Goal: Task Accomplishment & Management: Use online tool/utility

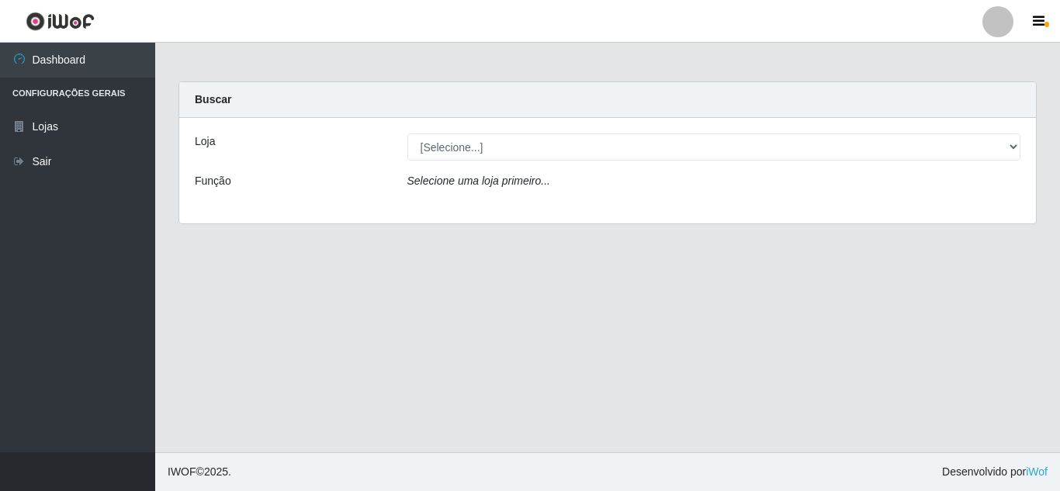
select select "462"
click at [407, 134] on select "[Selecione...] Queiroz [GEOGRAPHIC_DATA] - [GEOGRAPHIC_DATA]" at bounding box center [714, 147] width 614 height 27
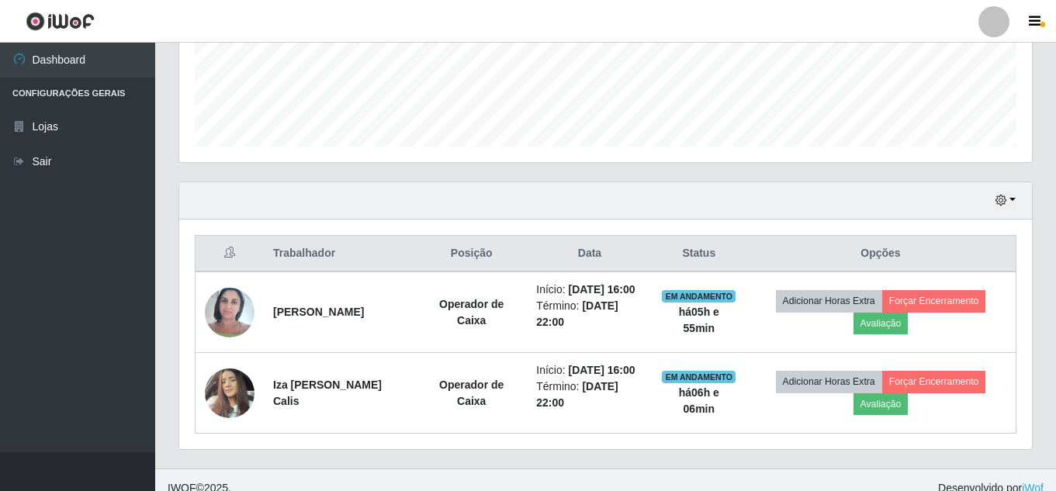
scroll to position [425, 0]
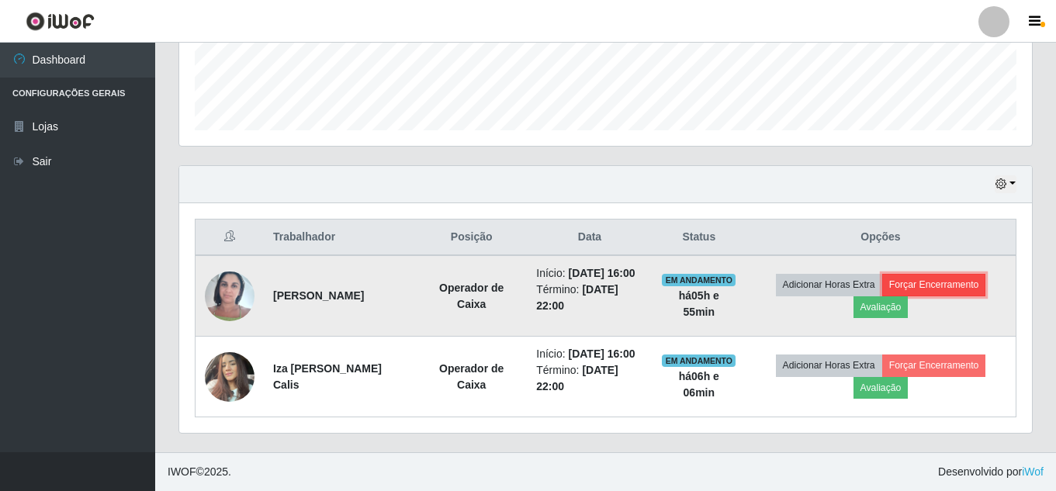
click at [919, 281] on button "Forçar Encerramento" at bounding box center [935, 285] width 104 height 22
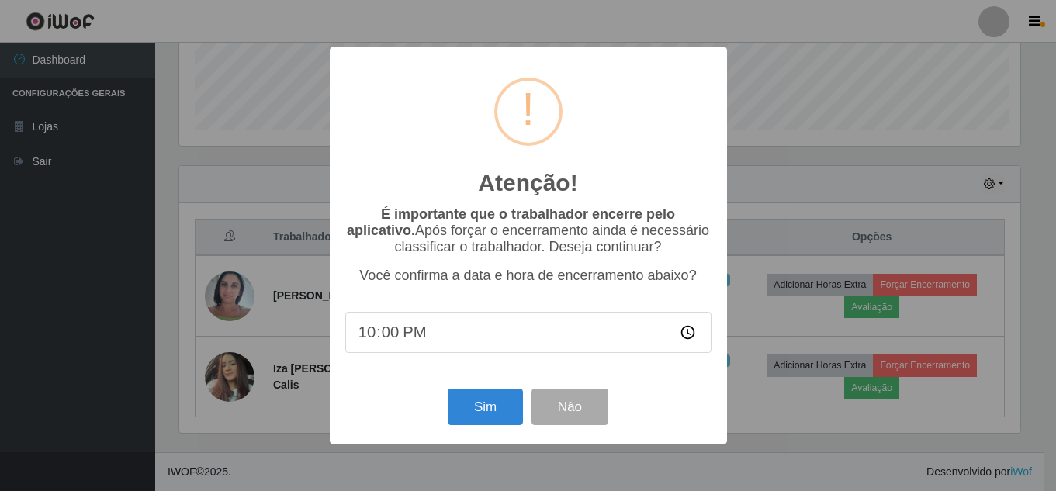
scroll to position [322, 845]
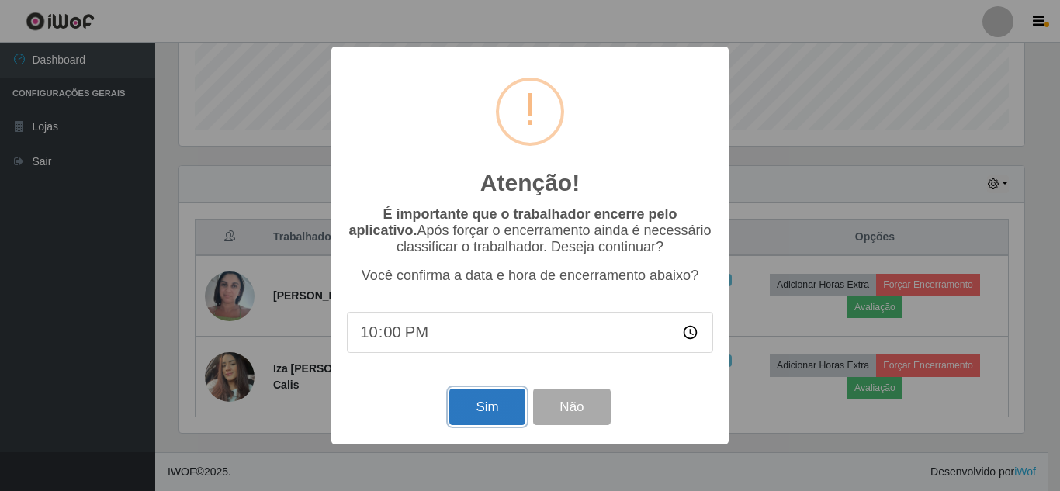
click at [487, 408] on button "Sim" at bounding box center [486, 407] width 75 height 36
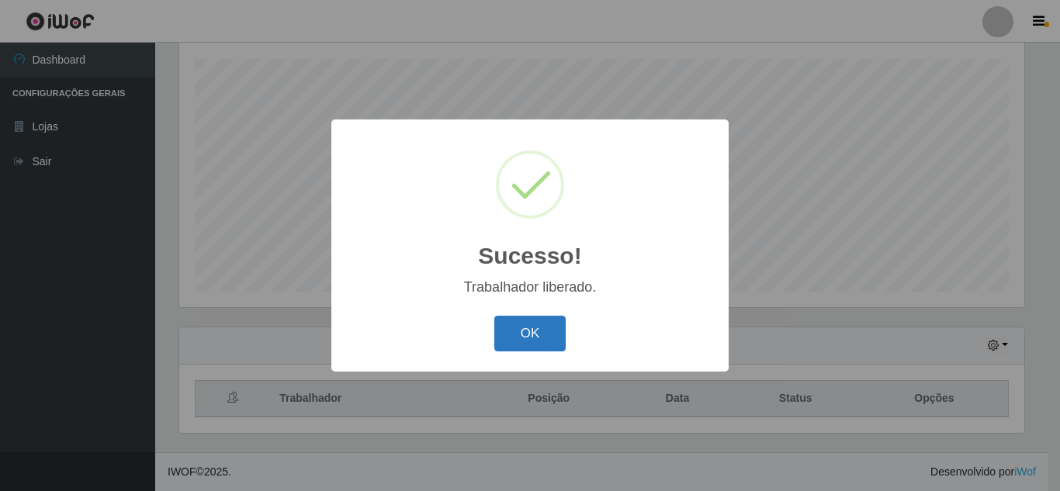
click at [512, 342] on button "OK" at bounding box center [530, 334] width 72 height 36
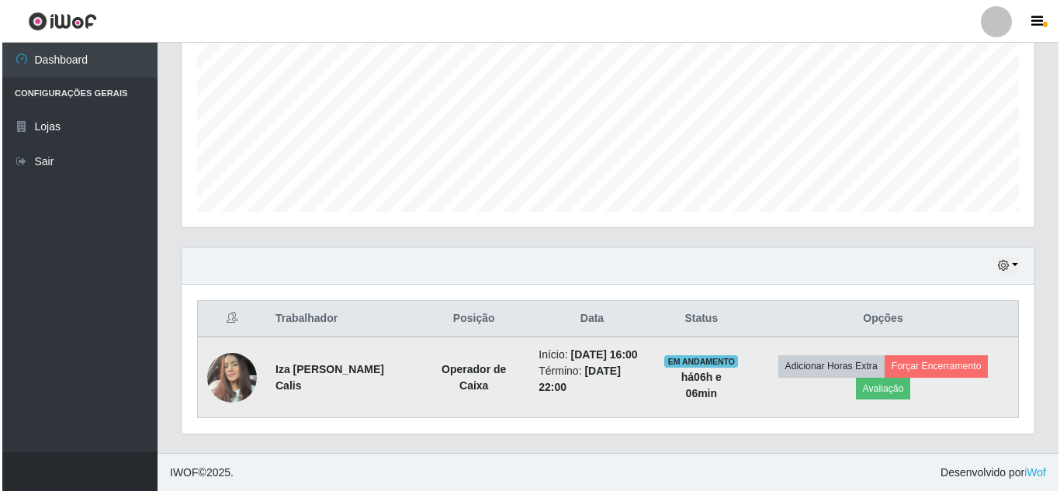
scroll to position [344, 0]
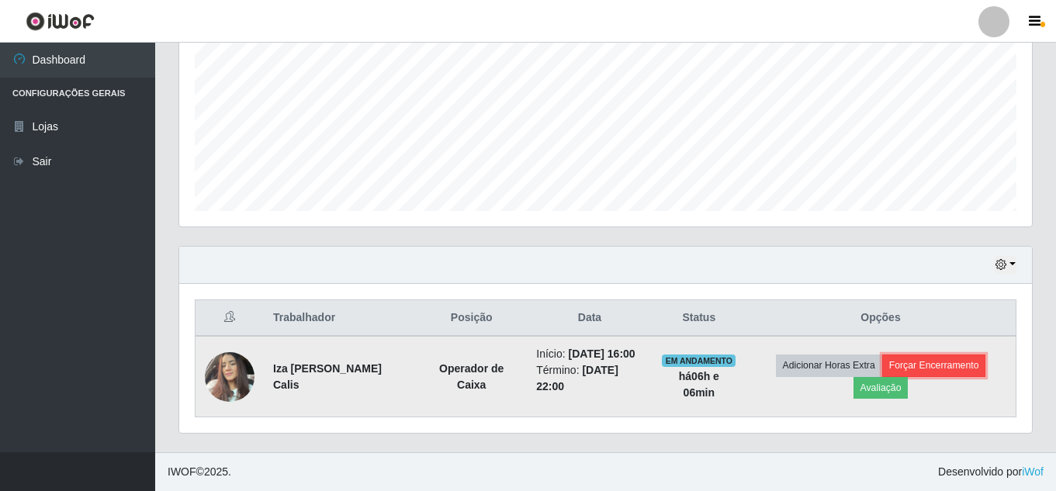
click at [973, 360] on button "Forçar Encerramento" at bounding box center [935, 366] width 104 height 22
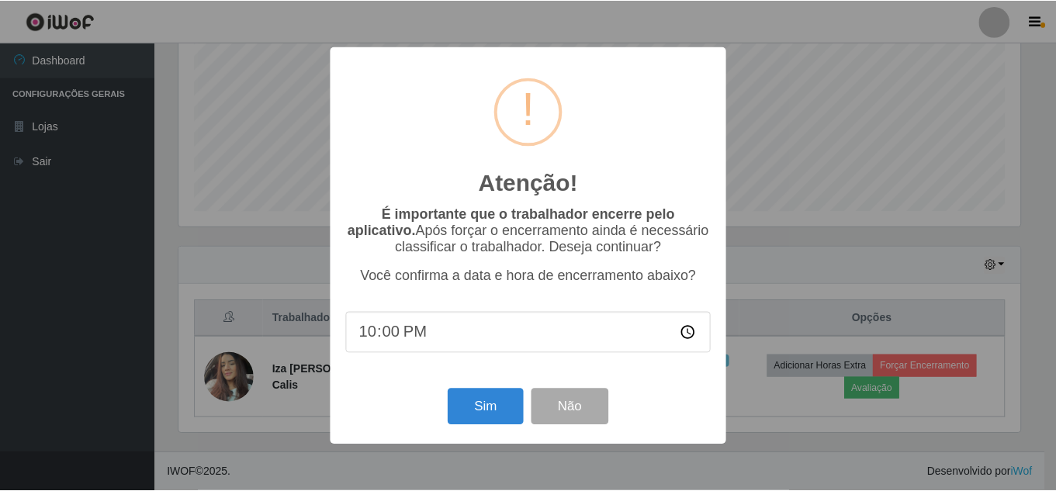
scroll to position [322, 845]
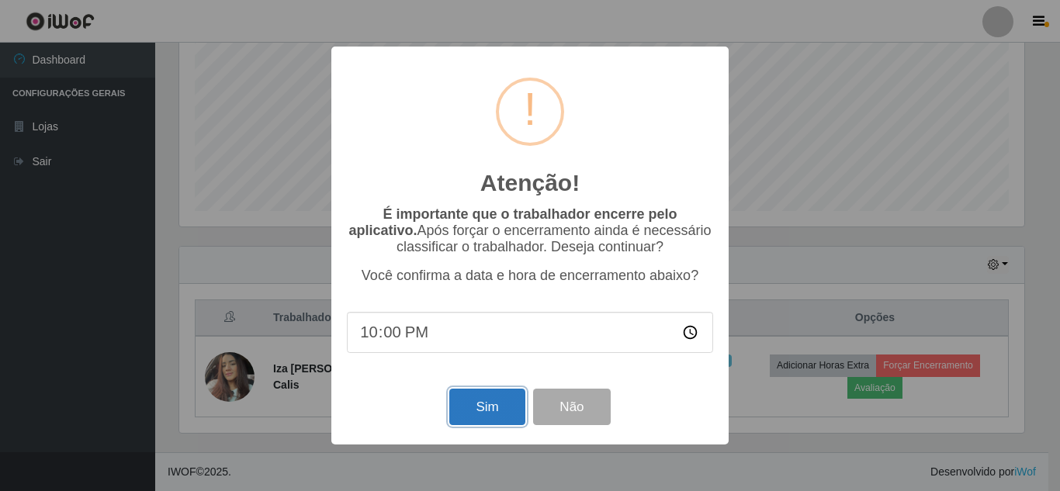
click at [469, 404] on button "Sim" at bounding box center [486, 407] width 75 height 36
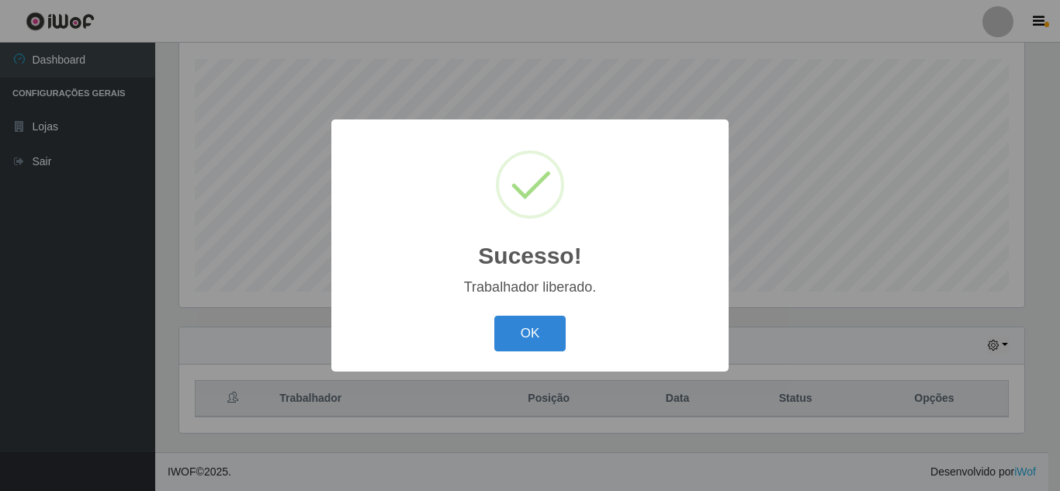
click at [518, 310] on div "Sucesso! × Trabalhador liberado. OK Cancel" at bounding box center [529, 245] width 397 height 251
click at [516, 320] on button "OK" at bounding box center [530, 334] width 72 height 36
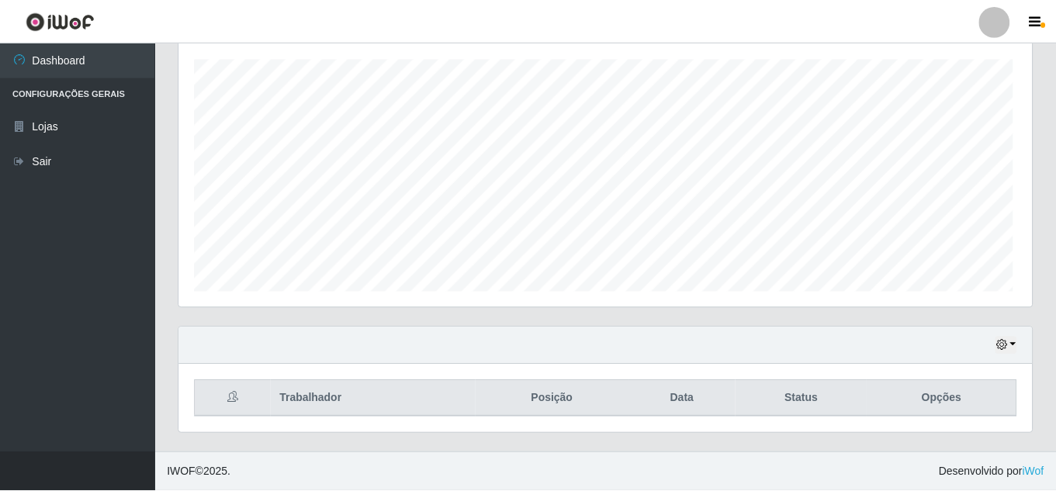
scroll to position [322, 853]
